Goal: Information Seeking & Learning: Learn about a topic

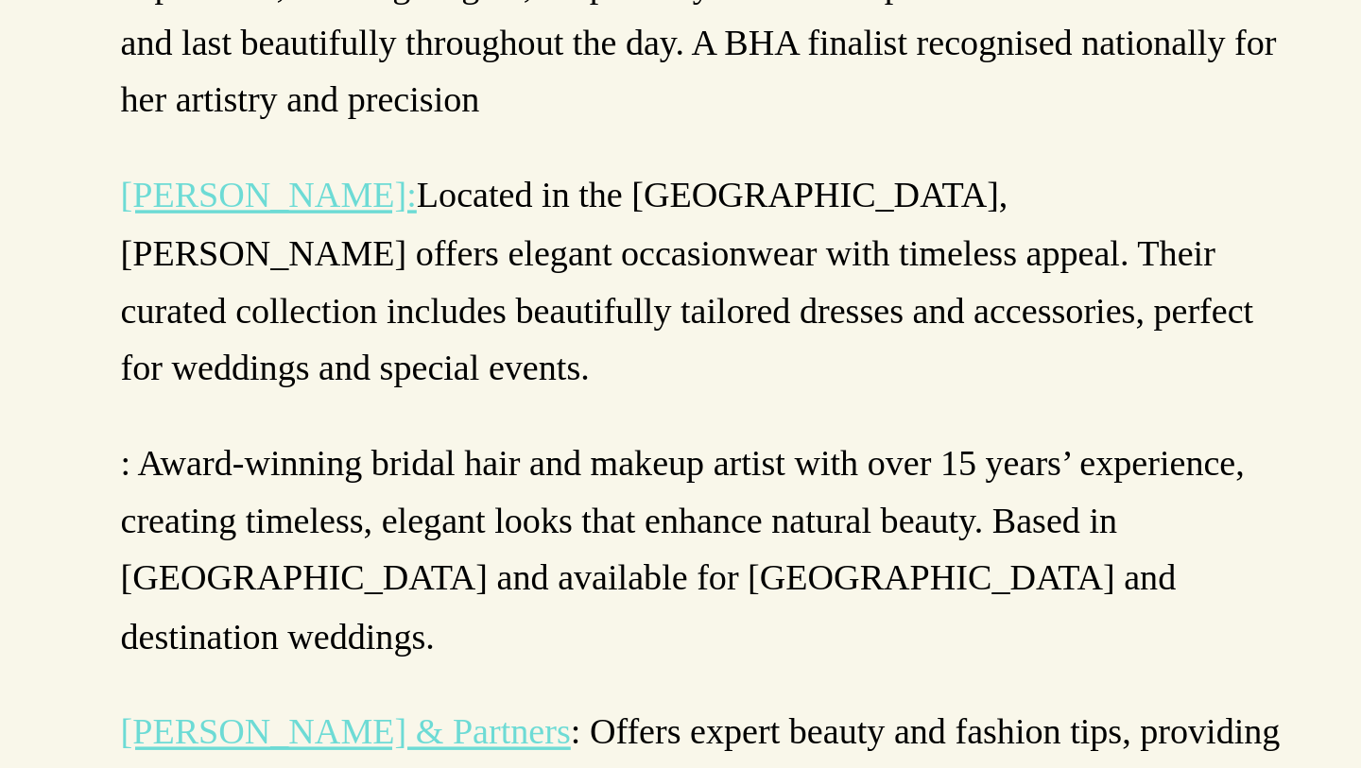
scroll to position [3289, 0]
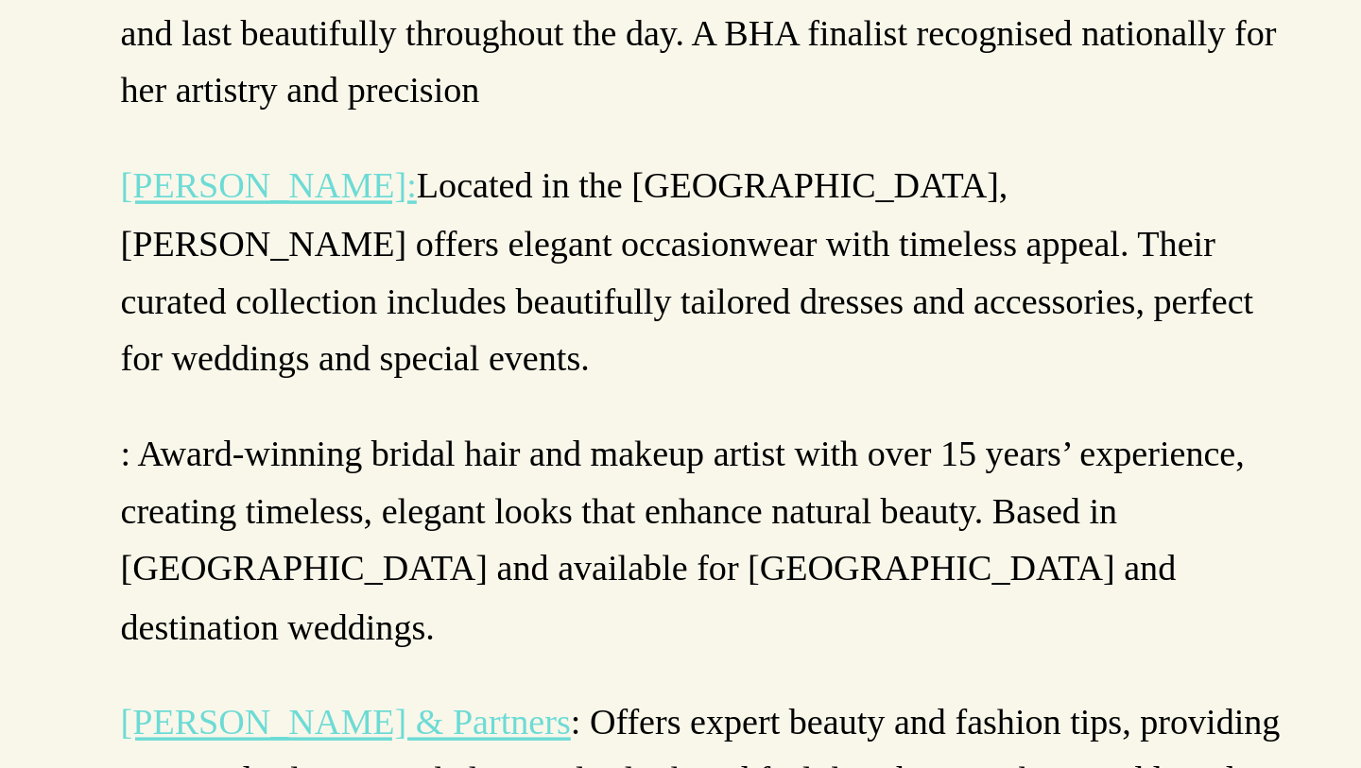
click at [343, 570] on p ": Award-winning bridal hair and makeup artist with over 15 years’ experience, c…" at bounding box center [680, 636] width 681 height 133
drag, startPoint x: 345, startPoint y: 457, endPoint x: 389, endPoint y: 458, distance: 44.5
click at [389, 570] on p ": Award-winning bridal hair and makeup artist with over 15 years’ experience, c…" at bounding box center [680, 636] width 681 height 133
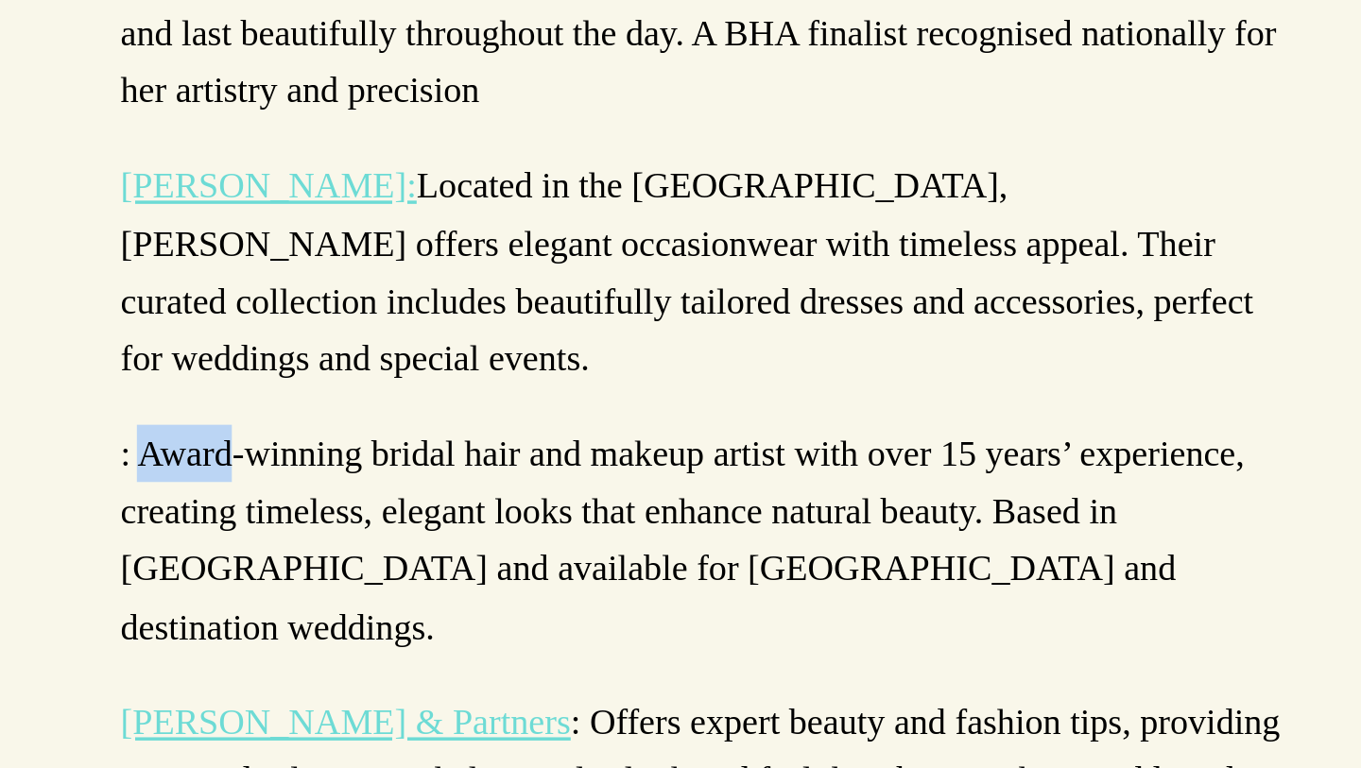
click at [389, 570] on p ": Award-winning bridal hair and makeup artist with over 15 years’ experience, c…" at bounding box center [680, 636] width 681 height 133
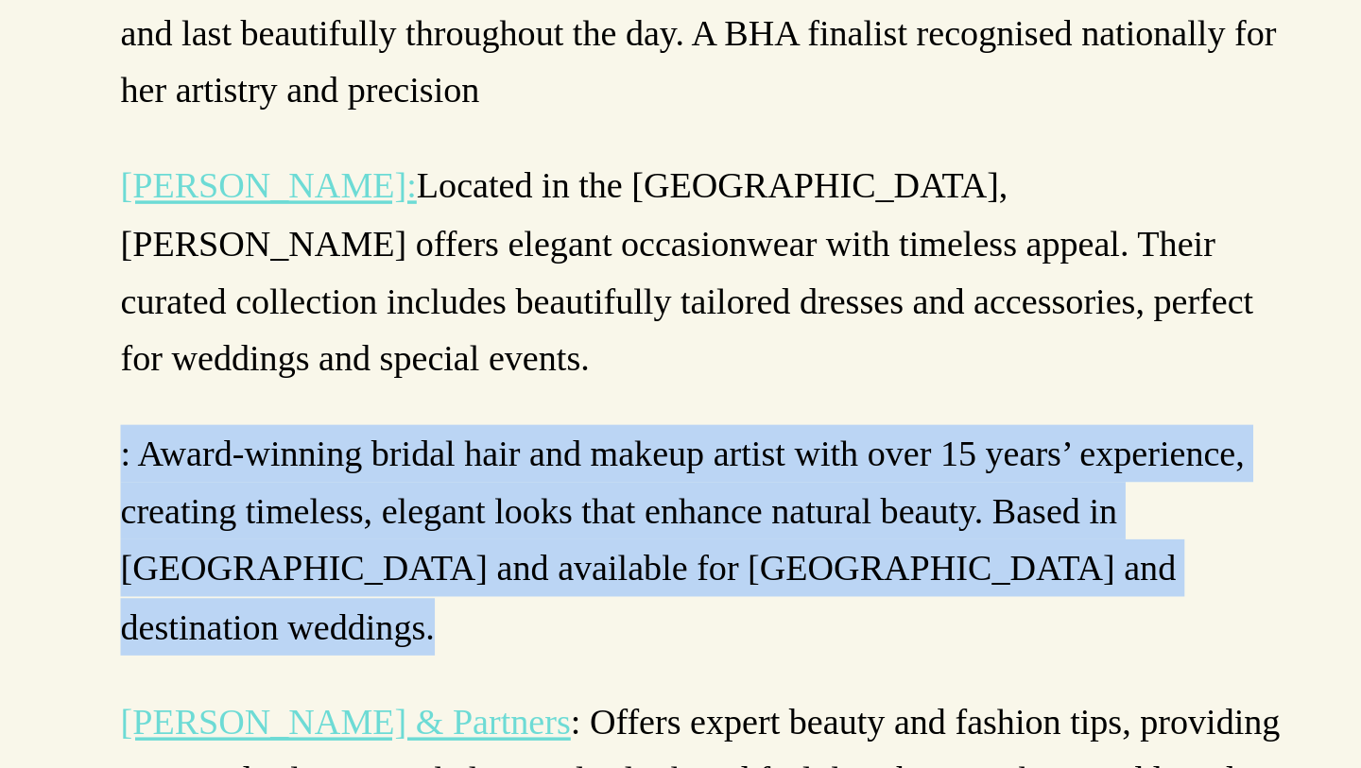
click at [389, 570] on p ": Award-winning bridal hair and makeup artist with over 15 years’ experience, c…" at bounding box center [680, 636] width 681 height 133
click at [358, 570] on p ": Award-winning bridal hair and makeup artist with over 15 years’ experience, c…" at bounding box center [680, 636] width 681 height 133
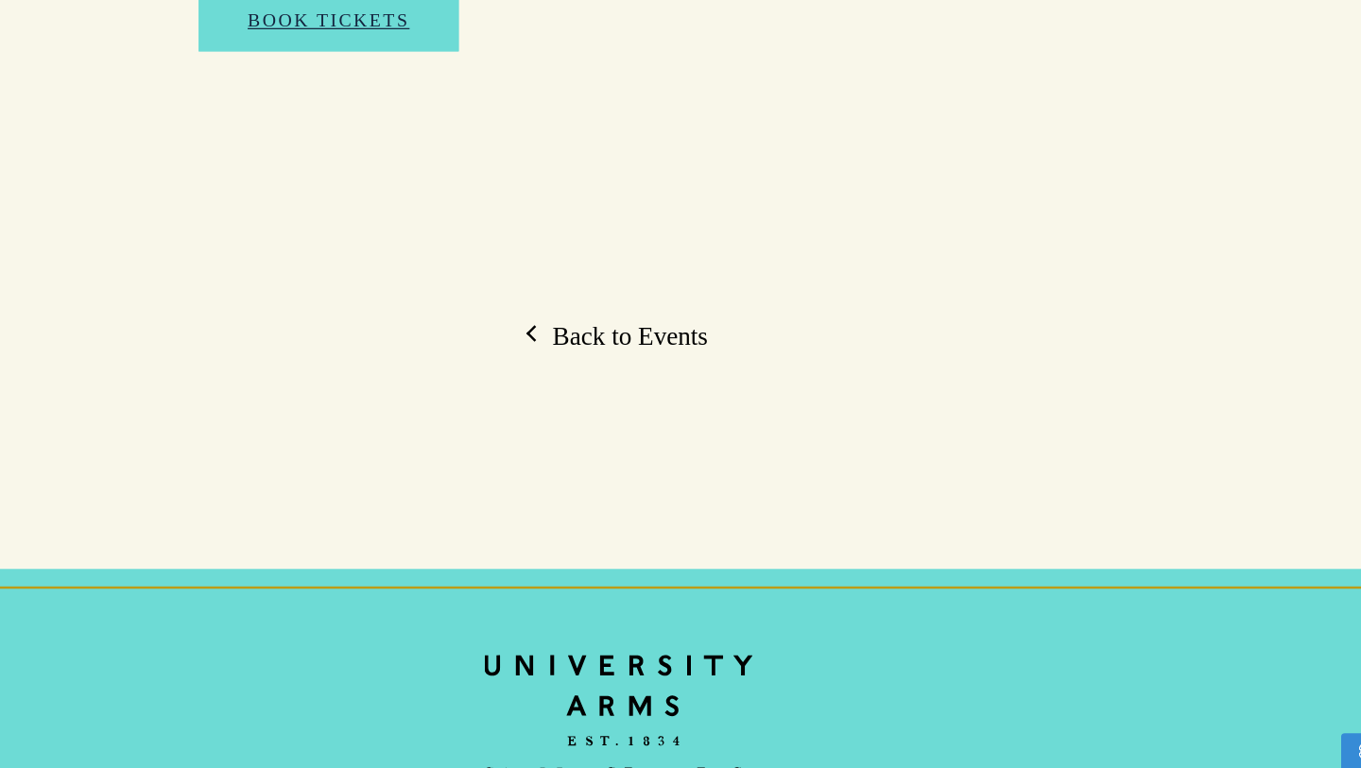
scroll to position [5635, 0]
